Goal: Task Accomplishment & Management: Complete application form

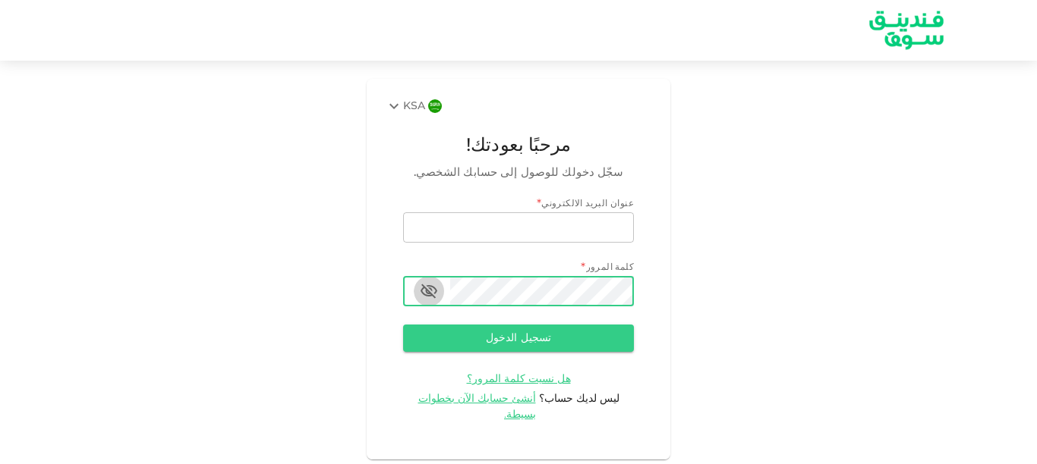
click at [431, 290] on icon "button" at bounding box center [428, 292] width 17 height 14
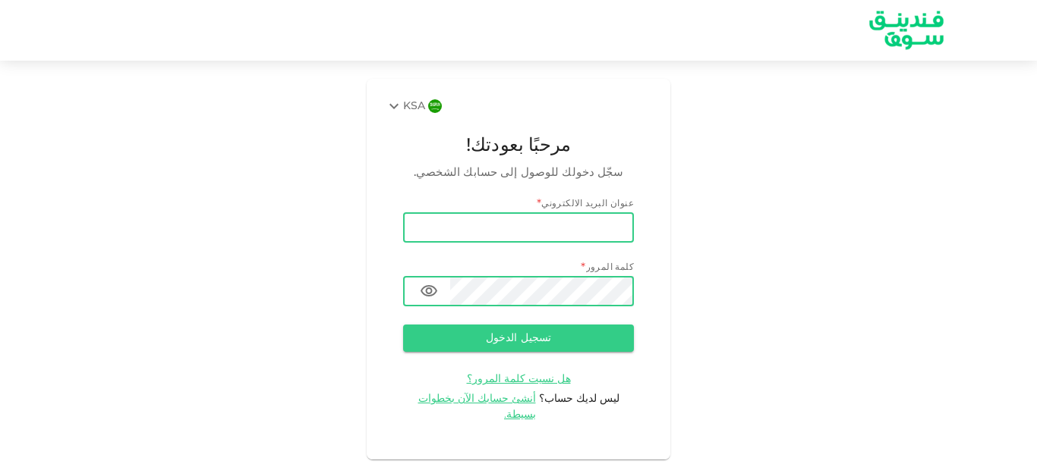
click at [515, 237] on input "email" at bounding box center [518, 227] width 231 height 30
type input "ى"
type input "naif1761@hotmail.com"
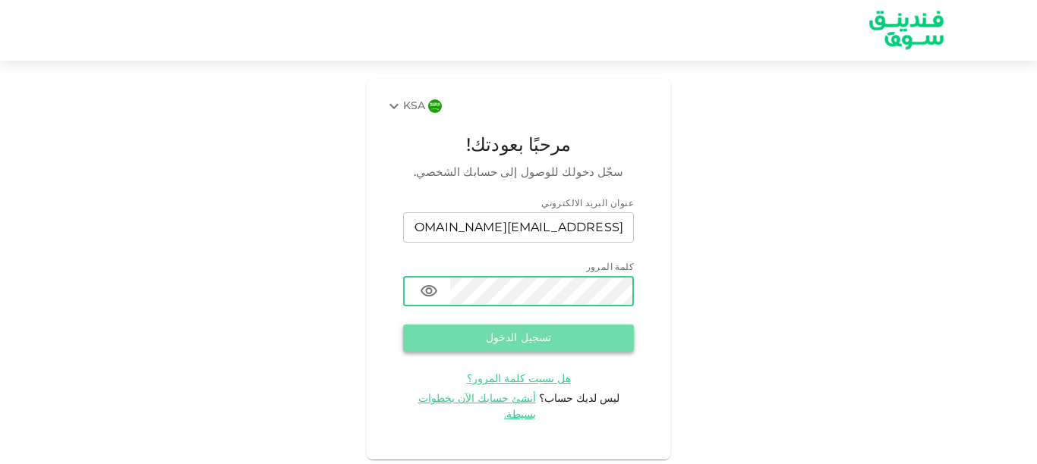
click at [518, 328] on button "تسجيل الدخول" at bounding box center [518, 338] width 231 height 27
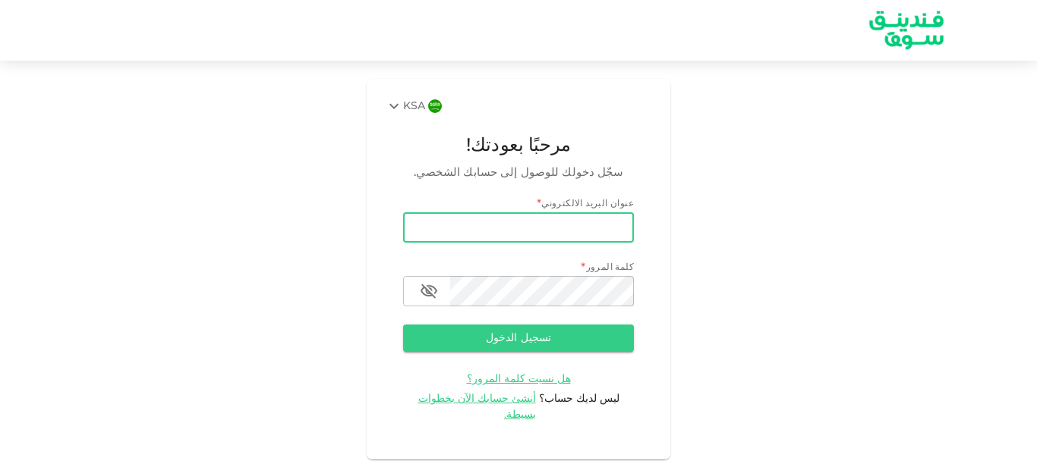
click at [579, 231] on input "email" at bounding box center [518, 227] width 231 height 30
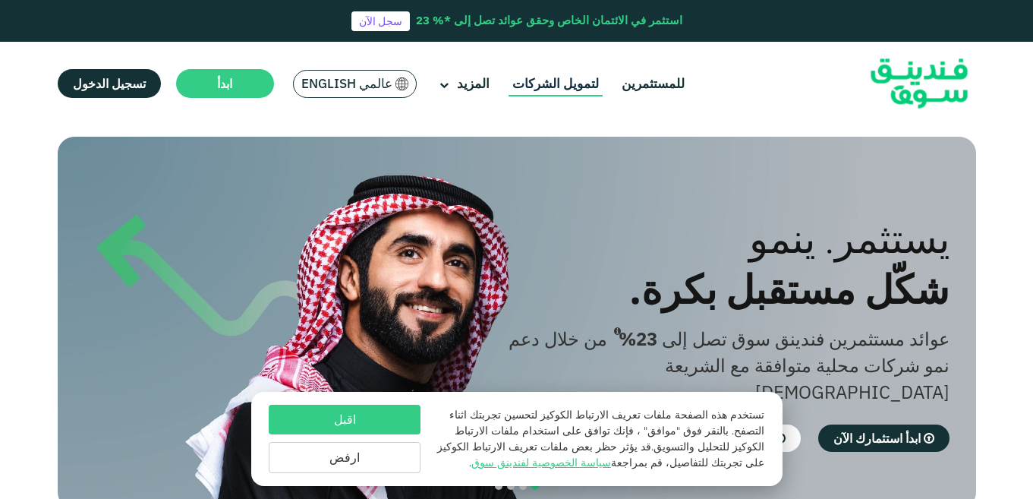
click at [559, 80] on link "لتمويل الشركات" at bounding box center [555, 83] width 94 height 25
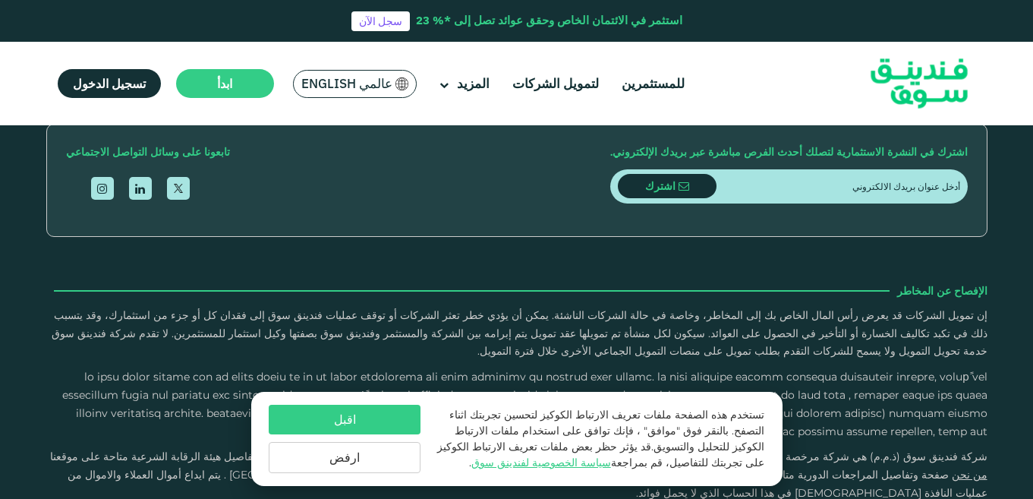
scroll to position [1846, 0]
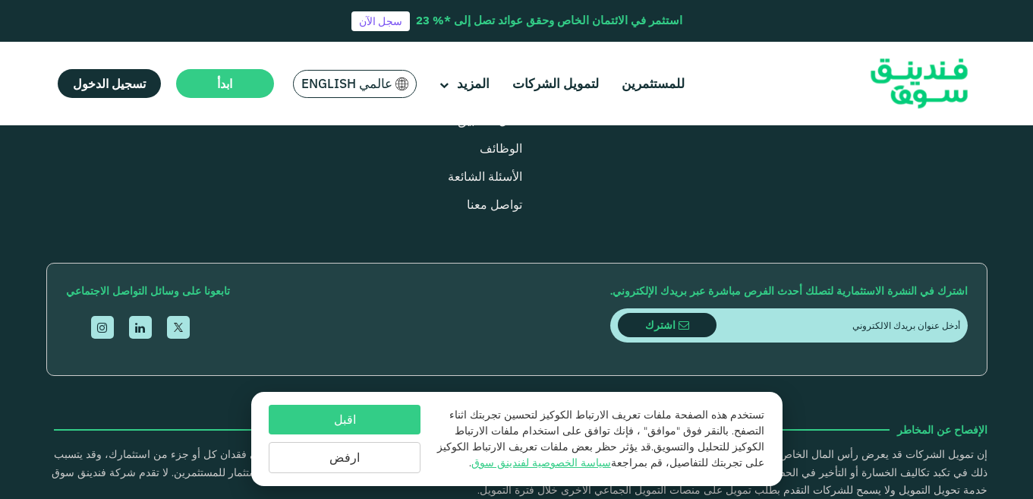
click at [910, 97] on button "كيف تتم عملية سداد الأقساط ؟" at bounding box center [517, 74] width 918 height 45
click at [875, 44] on button "هل من الممكن سداد الأقساط بشكل مبكر؟ وهل يترتب على ذلك أي غرامات؟" at bounding box center [517, 21] width 918 height 45
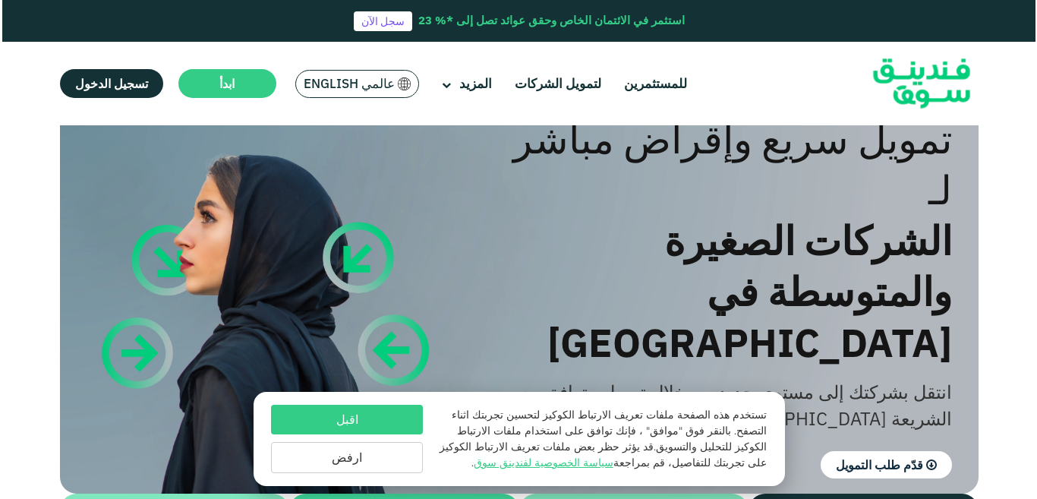
scroll to position [0, 0]
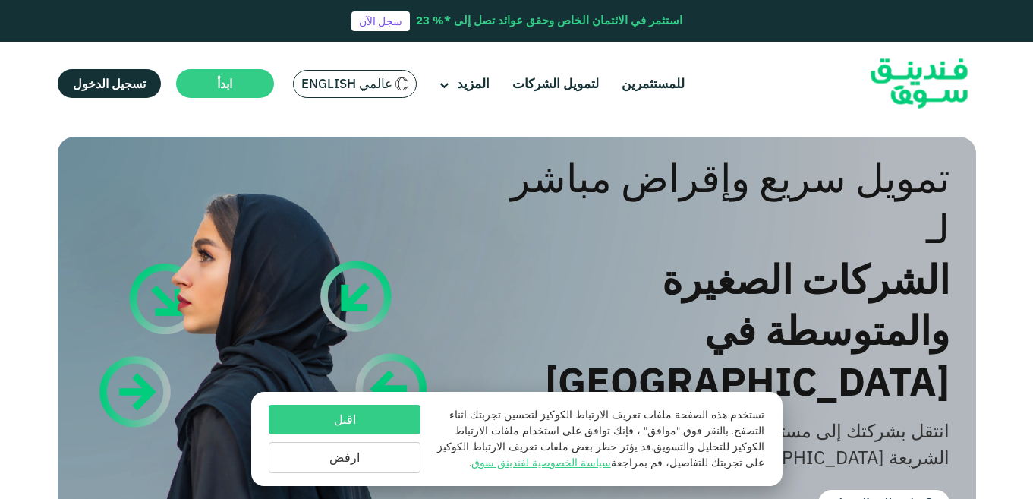
click at [330, 88] on span "عالمي English" at bounding box center [346, 83] width 91 height 17
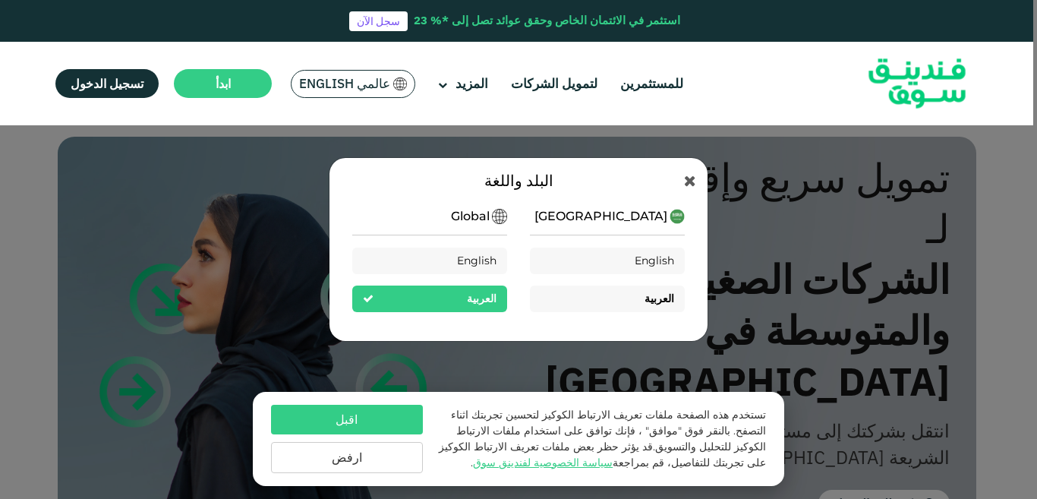
click at [656, 304] on span "العربية" at bounding box center [659, 298] width 30 height 14
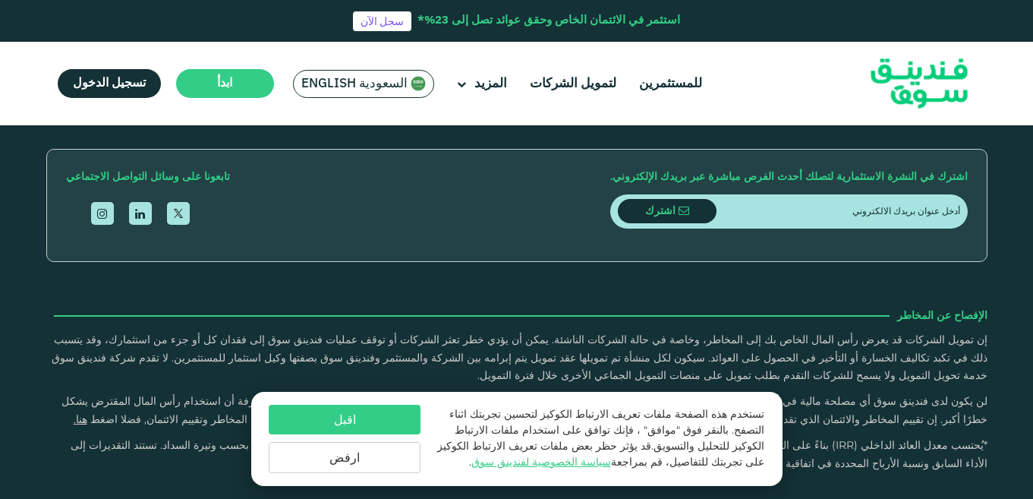
scroll to position [1846, 0]
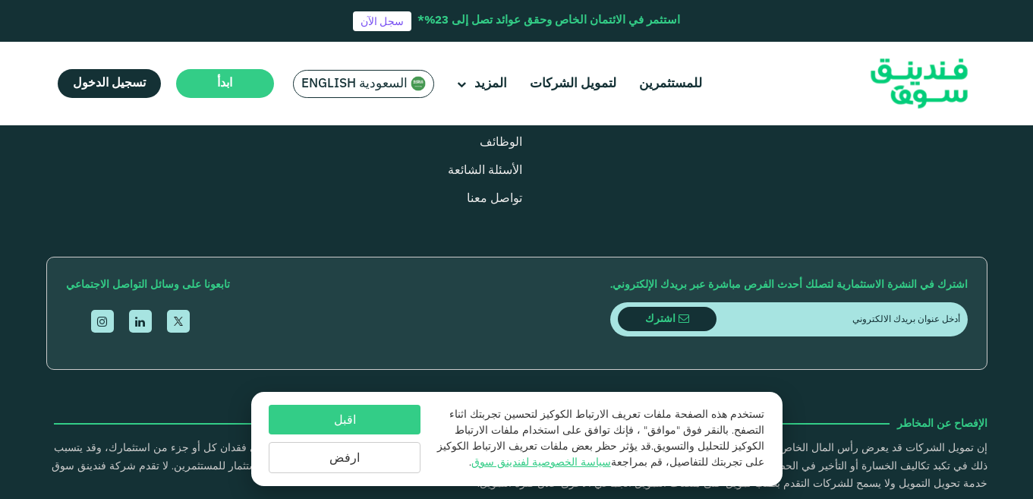
click at [711, 91] on button "ما الذي يحدث في حال لم يتم اكتمال طلب تمويل بالكامل أو إذا زادت نسبة المشتركين …" at bounding box center [517, 68] width 918 height 45
click at [878, 38] on button "ما معايير الأهلية ‏للشركات الحاصلة على التمويل؟" at bounding box center [517, 15] width 918 height 45
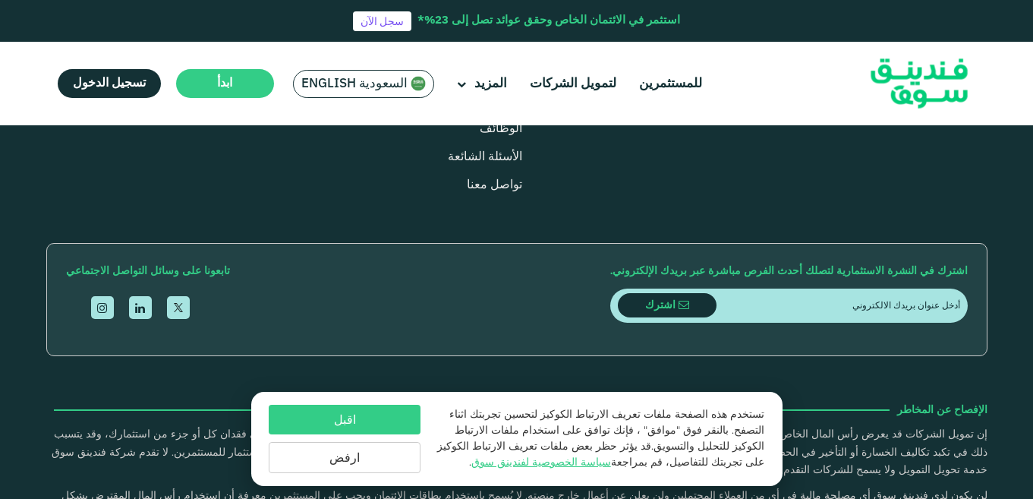
scroll to position [1742, 0]
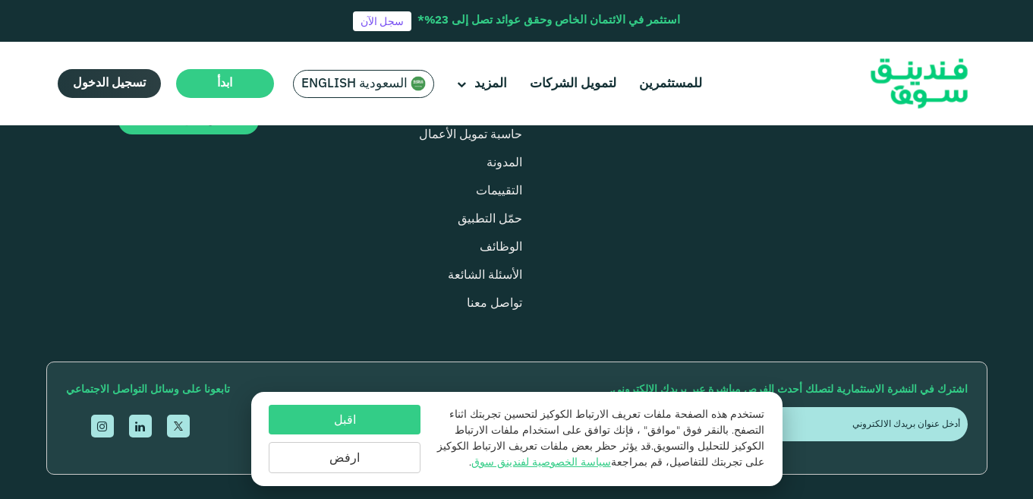
click at [92, 81] on span "تسجيل الدخول" at bounding box center [109, 82] width 73 height 11
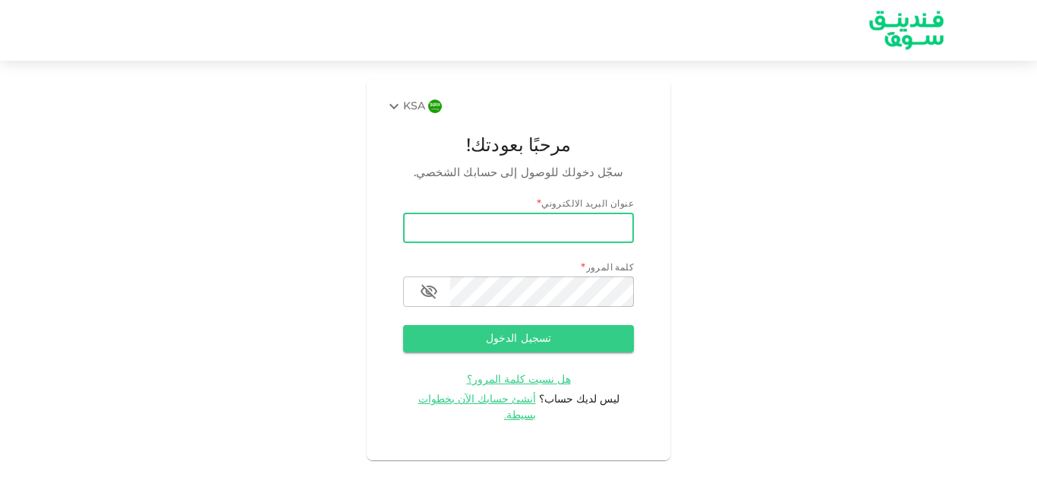
click at [440, 231] on input "email" at bounding box center [518, 227] width 231 height 30
type input "[EMAIL_ADDRESS][DOMAIN_NAME]"
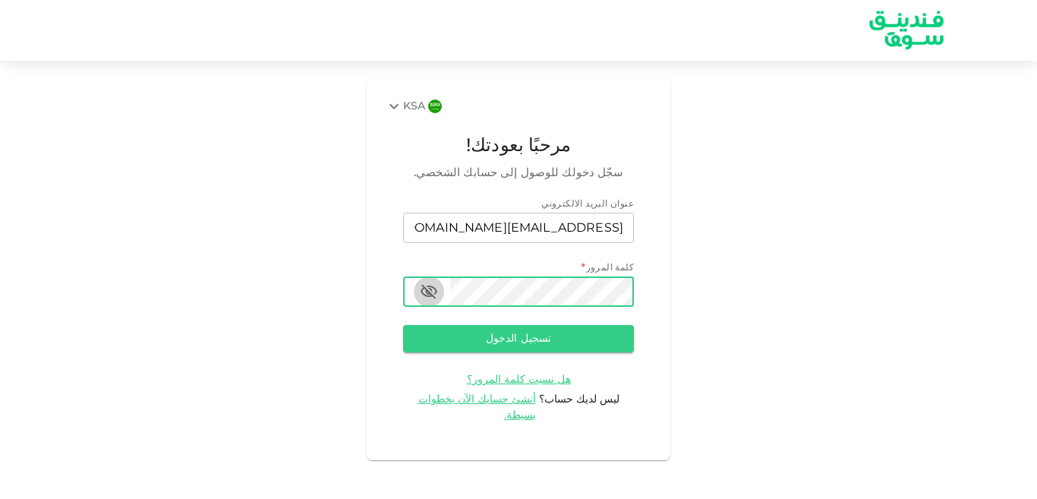
click at [426, 291] on icon "button" at bounding box center [428, 292] width 17 height 14
click at [439, 293] on button "button" at bounding box center [429, 291] width 30 height 30
click at [431, 291] on icon "button" at bounding box center [428, 292] width 17 height 14
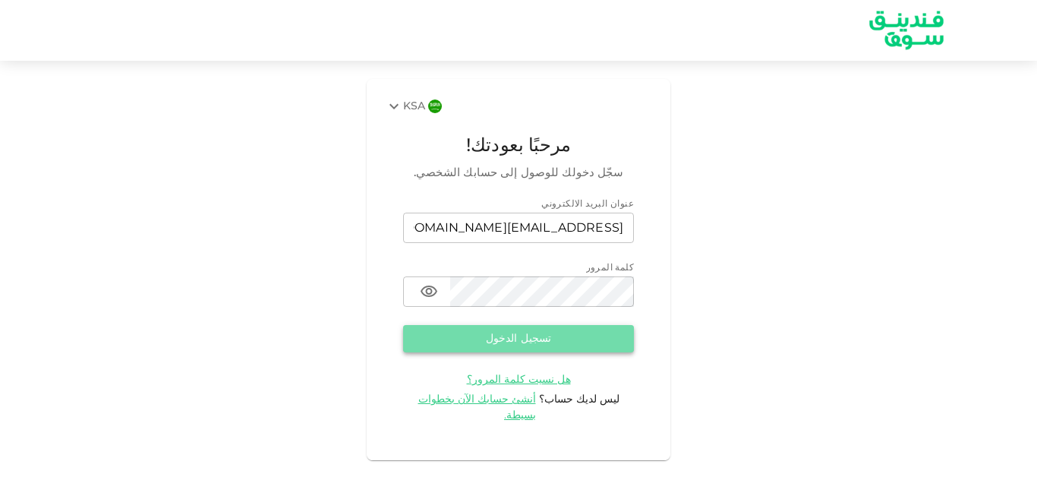
click at [527, 340] on button "تسجيل الدخول" at bounding box center [518, 338] width 231 height 27
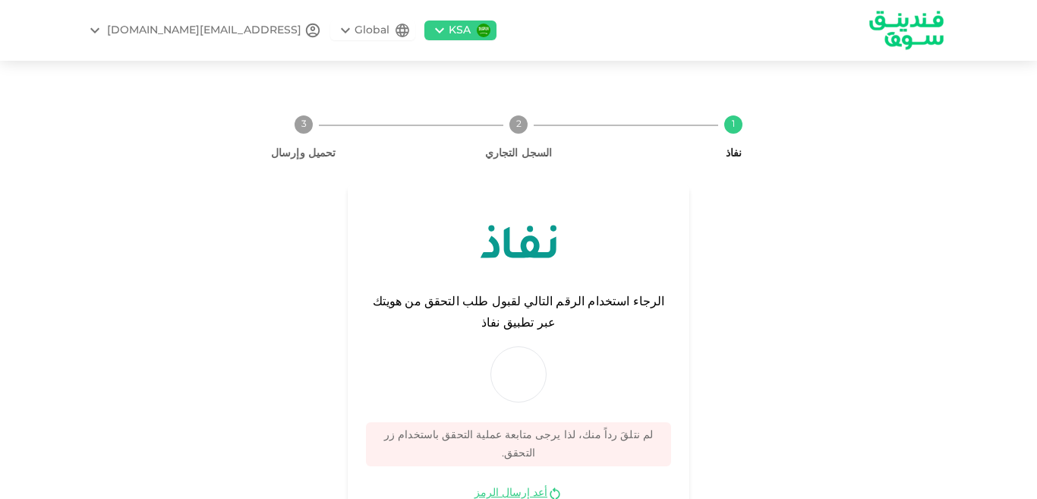
scroll to position [45, 0]
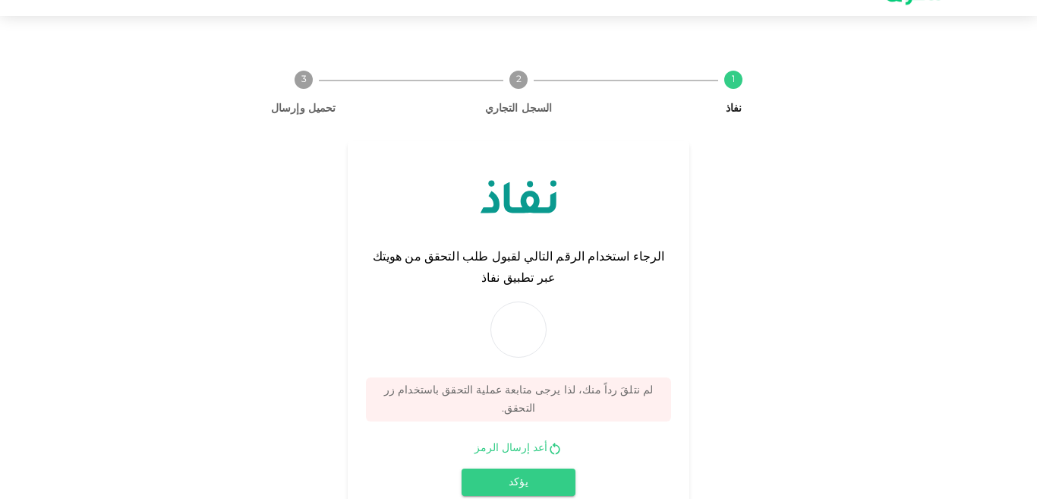
click at [533, 441] on link "أعد إرسال الرمز" at bounding box center [510, 448] width 73 height 14
